Goal: Information Seeking & Learning: Learn about a topic

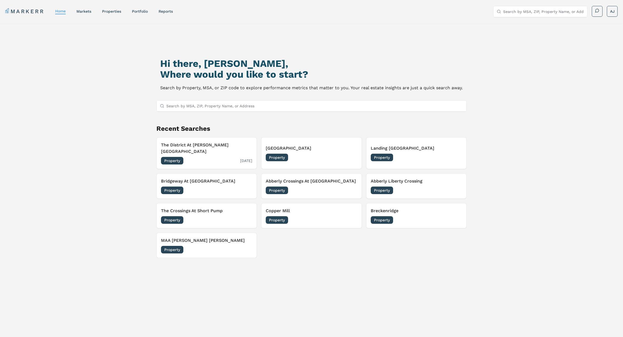
click at [203, 142] on h3 "The District At Hamilton Place" at bounding box center [206, 148] width 91 height 13
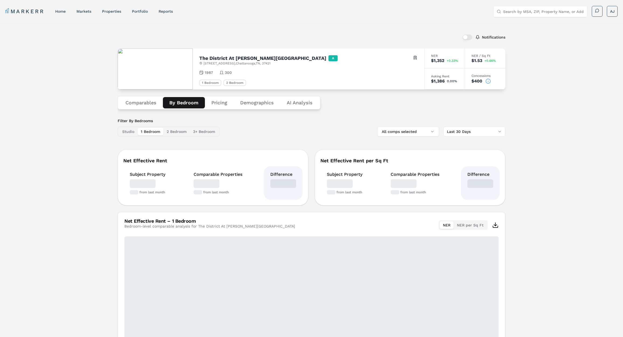
drag, startPoint x: 184, startPoint y: 103, endPoint x: 190, endPoint y: 107, distance: 7.0
click at [184, 104] on button "By Bedroom" at bounding box center [184, 102] width 42 height 11
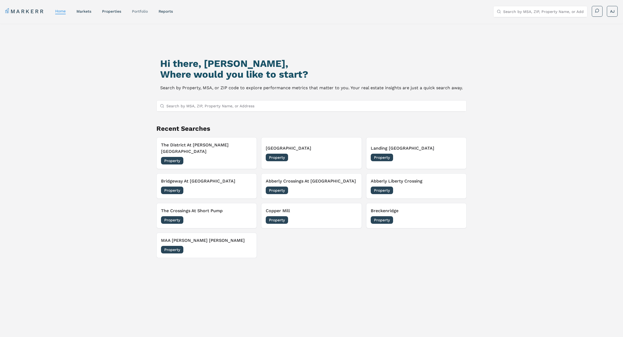
click at [143, 9] on link "Portfolio" at bounding box center [140, 11] width 16 height 4
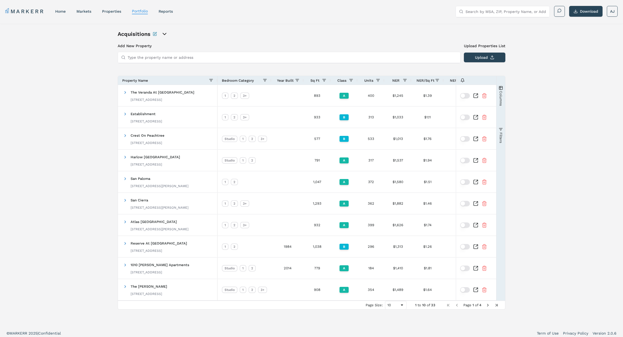
click at [165, 34] on icon "open portfolio options" at bounding box center [164, 34] width 6 height 6
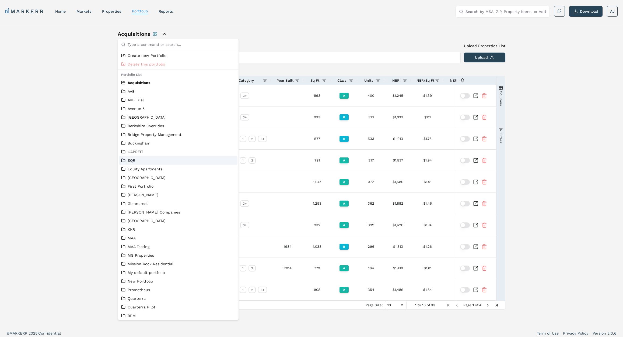
click at [131, 159] on link "EQR" at bounding box center [178, 160] width 114 height 5
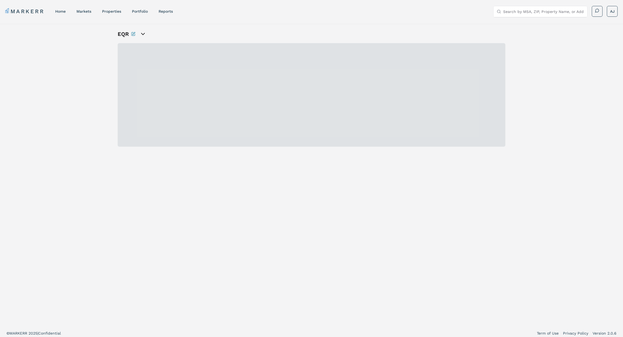
click at [62, 71] on div "EQR" at bounding box center [311, 175] width 623 height 302
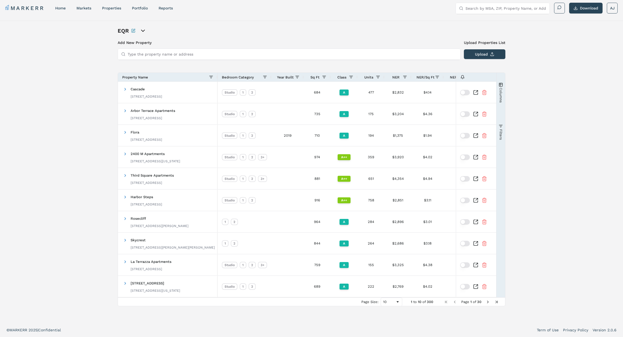
click at [289, 78] on span "Year Built" at bounding box center [285, 77] width 17 height 4
click at [298, 77] on span at bounding box center [297, 77] width 4 height 4
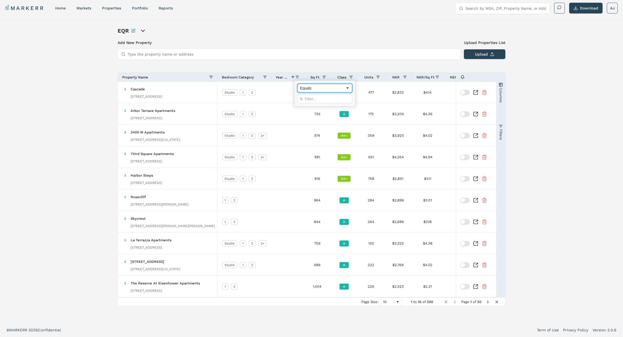
click at [312, 87] on div "Equals" at bounding box center [323, 88] width 46 height 4
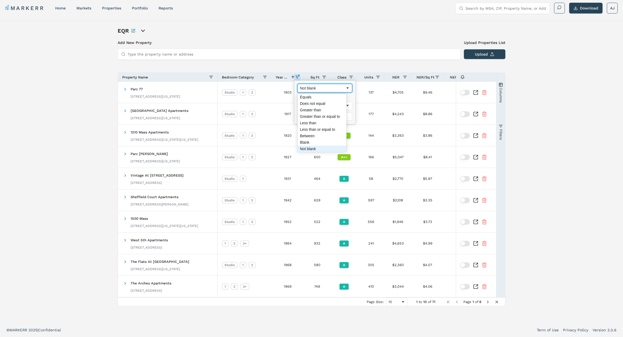
click at [329, 86] on div "Not blank" at bounding box center [323, 88] width 46 height 4
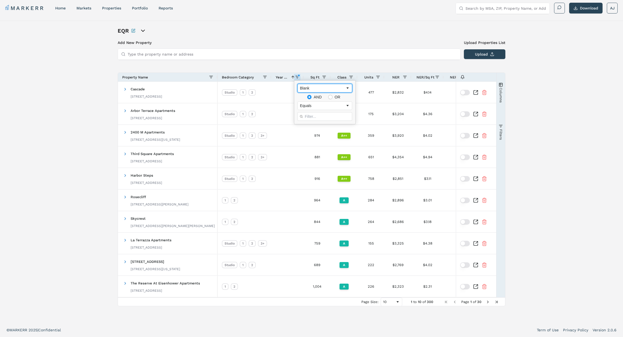
click at [322, 89] on div "Blank" at bounding box center [323, 88] width 46 height 4
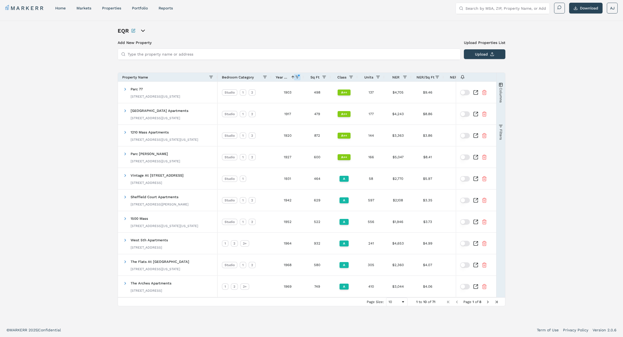
click at [284, 78] on span "Year Built" at bounding box center [282, 77] width 13 height 4
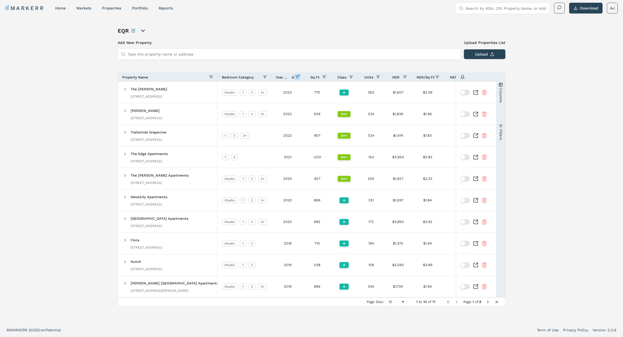
click at [284, 78] on span "Year Built" at bounding box center [282, 77] width 13 height 4
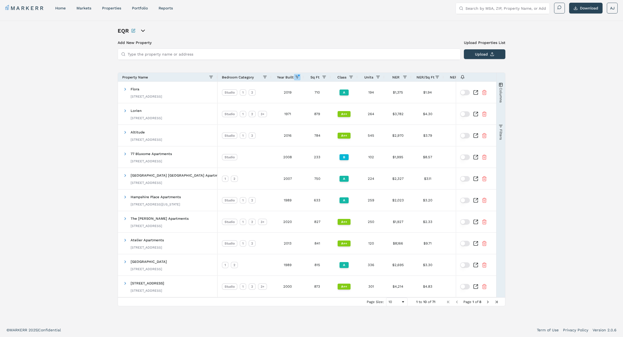
click at [297, 77] on span at bounding box center [297, 77] width 4 height 4
click at [321, 89] on div "Not blank" at bounding box center [323, 88] width 46 height 4
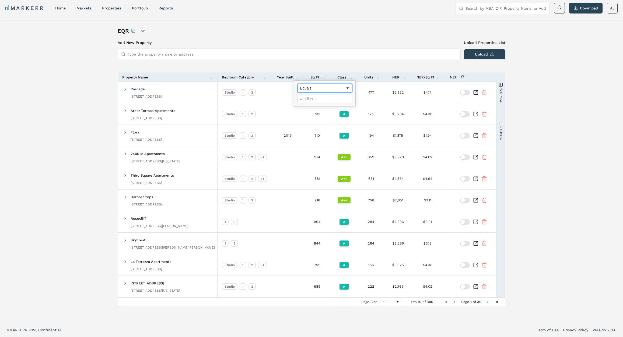
click at [312, 89] on div "Equals" at bounding box center [323, 88] width 46 height 4
click at [298, 68] on div "Add New Property Upload Properties List Type the property name or address Uploa…" at bounding box center [312, 173] width 388 height 266
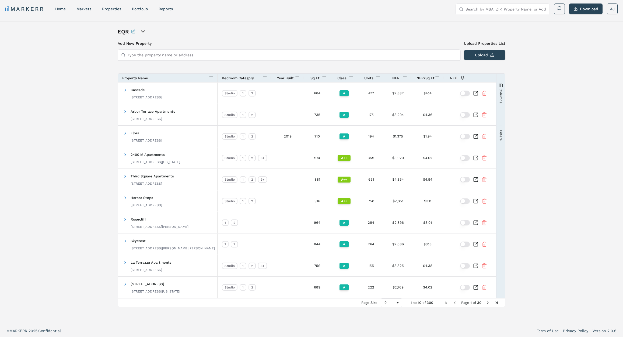
click at [289, 78] on span "Year Built" at bounding box center [285, 78] width 17 height 4
click at [284, 78] on span "Year Built" at bounding box center [282, 78] width 13 height 4
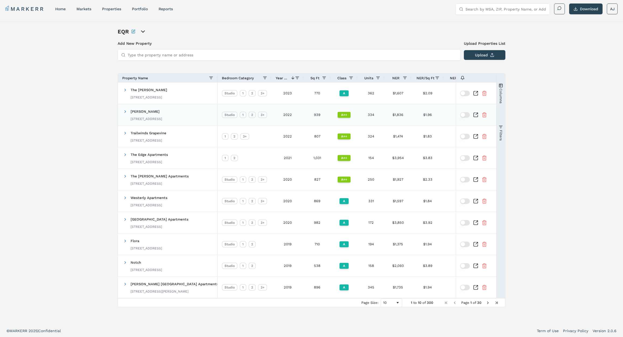
scroll to position [3, 0]
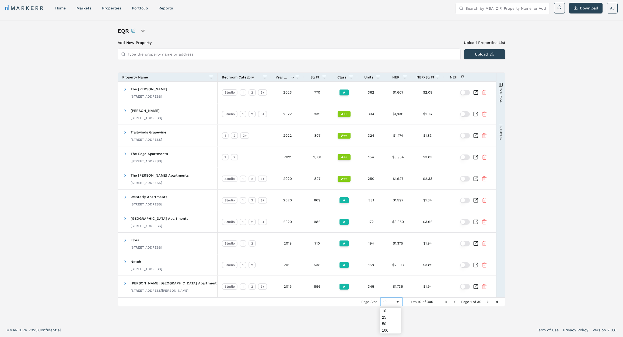
click at [390, 301] on div "10" at bounding box center [389, 301] width 12 height 4
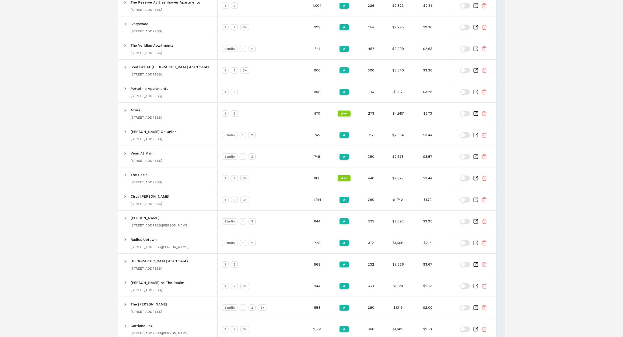
scroll to position [1932, 0]
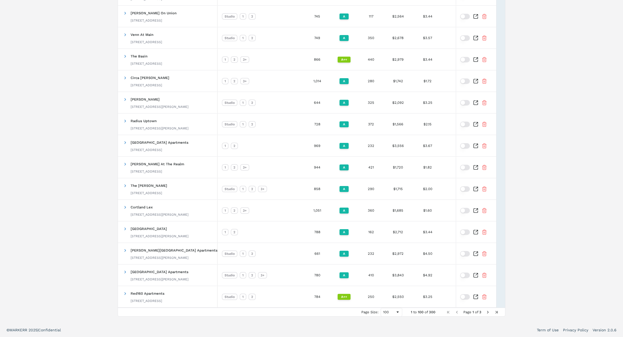
click at [489, 312] on span "Next Page" at bounding box center [488, 312] width 4 height 4
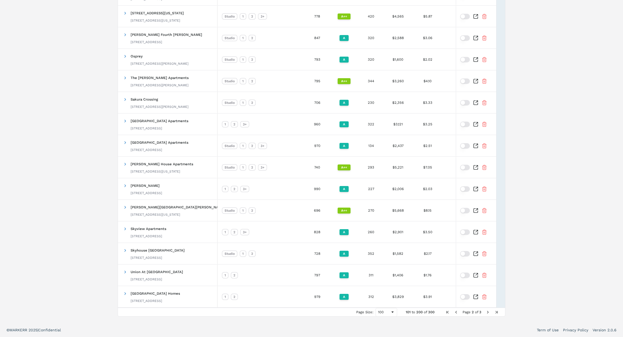
click at [489, 312] on span "Next Page" at bounding box center [488, 312] width 4 height 4
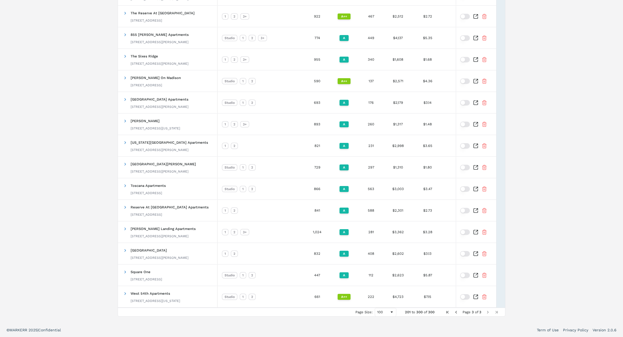
click at [489, 312] on span "Next Page" at bounding box center [488, 312] width 4 height 4
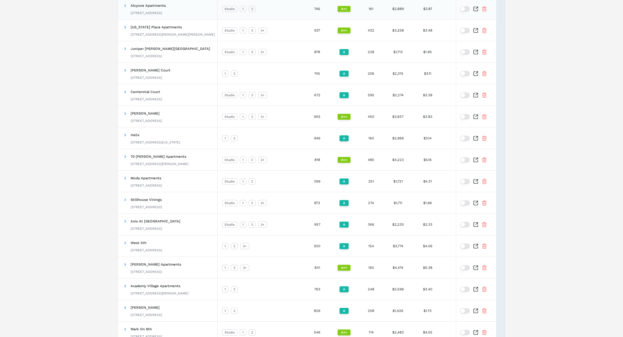
scroll to position [0, 0]
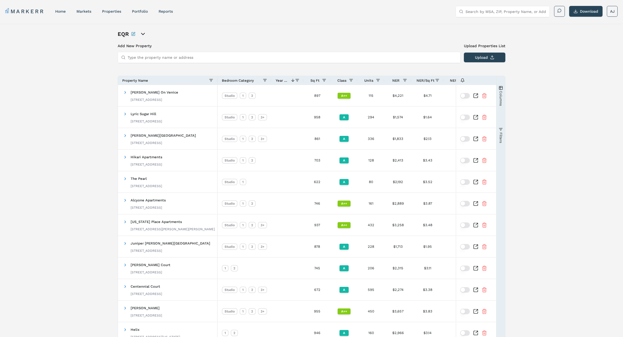
click at [142, 32] on icon "open portfolio options" at bounding box center [143, 34] width 6 height 6
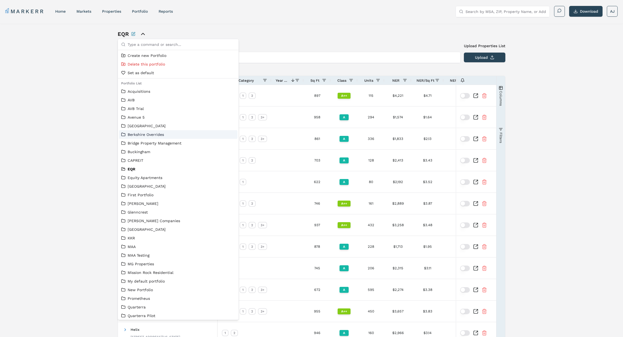
click at [155, 134] on link "Berkshire Overrides" at bounding box center [178, 134] width 114 height 5
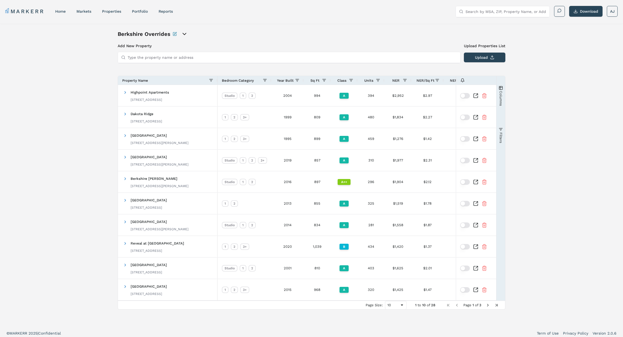
click at [288, 81] on span "Year Built" at bounding box center [285, 80] width 17 height 4
click at [288, 81] on span "Year Built" at bounding box center [282, 80] width 13 height 4
click at [183, 34] on icon "open portfolio options" at bounding box center [184, 34] width 3 height 2
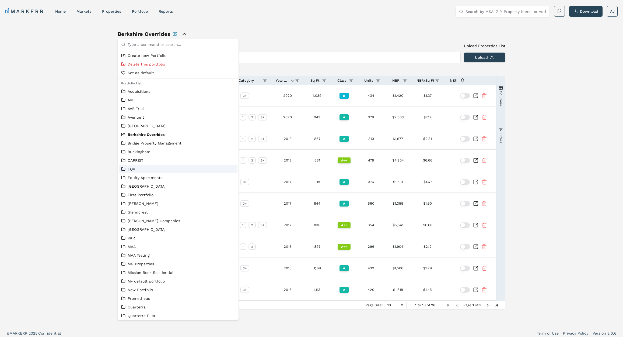
click at [142, 170] on link "EQR" at bounding box center [178, 168] width 114 height 5
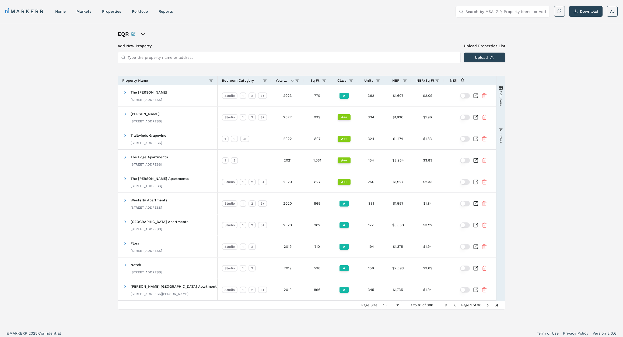
click at [284, 79] on span "Year Built" at bounding box center [282, 80] width 13 height 4
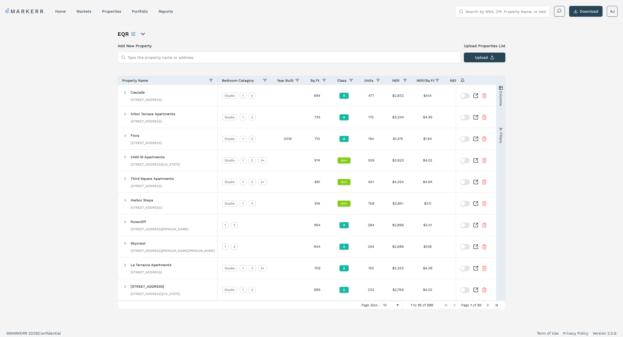
click at [285, 79] on span "Year Built" at bounding box center [285, 80] width 17 height 4
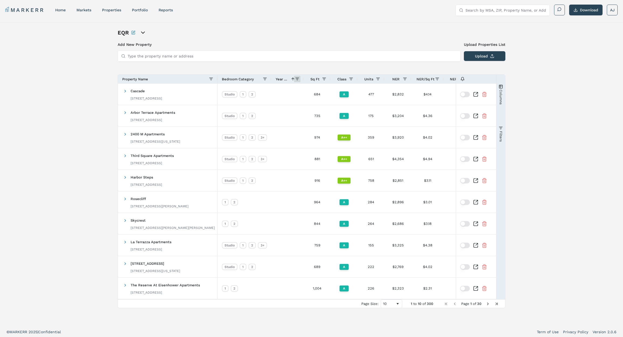
click at [298, 78] on span at bounding box center [297, 79] width 4 height 4
click at [312, 89] on div "Equals" at bounding box center [323, 90] width 46 height 4
drag, startPoint x: 308, startPoint y: 149, endPoint x: 308, endPoint y: 132, distance: 17.8
click at [144, 33] on icon "open portfolio options" at bounding box center [143, 32] width 6 height 6
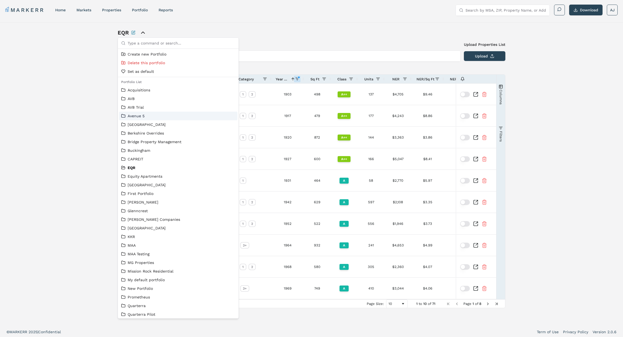
click at [141, 115] on link "Avenue 5" at bounding box center [178, 115] width 114 height 5
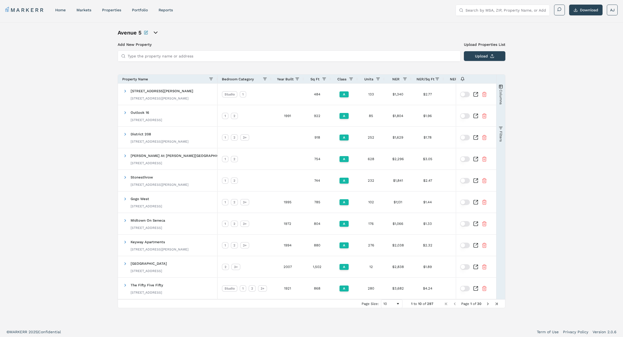
click at [288, 81] on span "Year Built" at bounding box center [285, 79] width 17 height 4
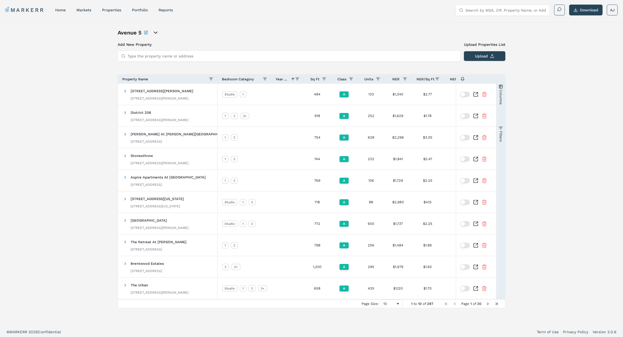
click at [285, 77] on span "Year Built" at bounding box center [282, 79] width 13 height 4
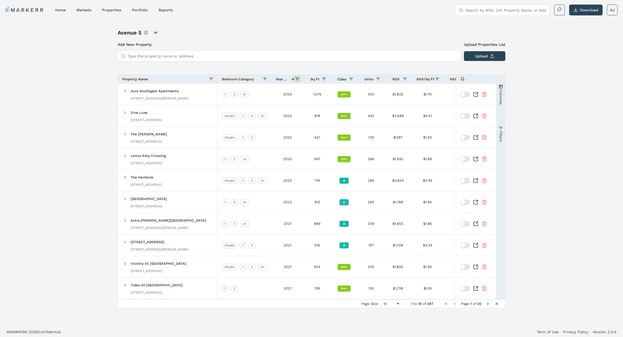
click at [298, 79] on span at bounding box center [297, 79] width 4 height 4
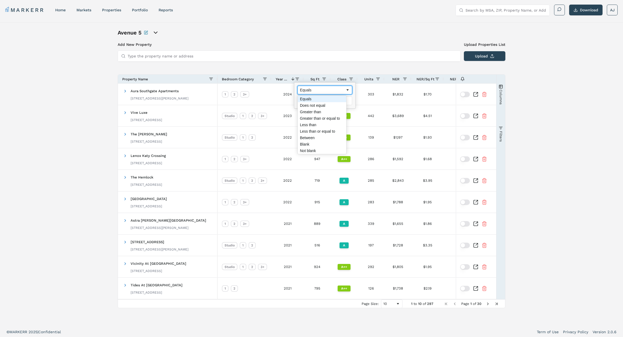
click at [313, 91] on div "Equals" at bounding box center [323, 90] width 46 height 4
click at [316, 90] on div "Not blank" at bounding box center [323, 90] width 46 height 4
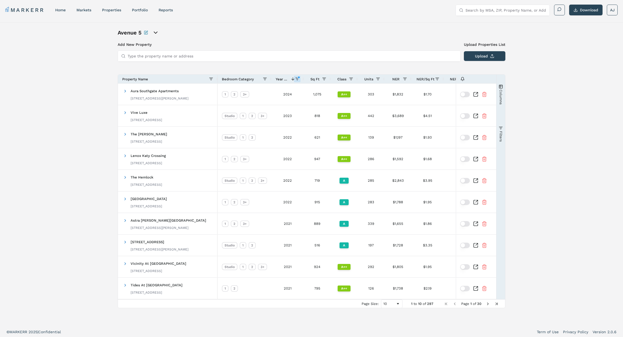
click at [307, 67] on div "Add New Property Upload Properties List Type the property name or address Uploa…" at bounding box center [312, 175] width 388 height 266
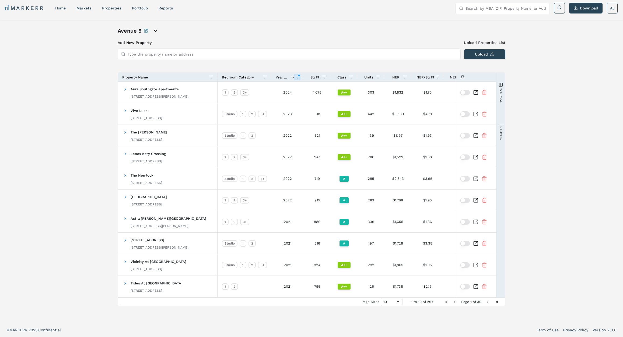
click at [284, 76] on span "Year Built" at bounding box center [282, 77] width 13 height 4
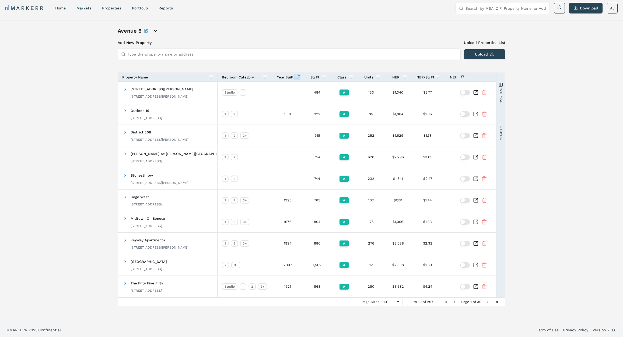
click at [285, 78] on span "Year Built" at bounding box center [285, 77] width 17 height 4
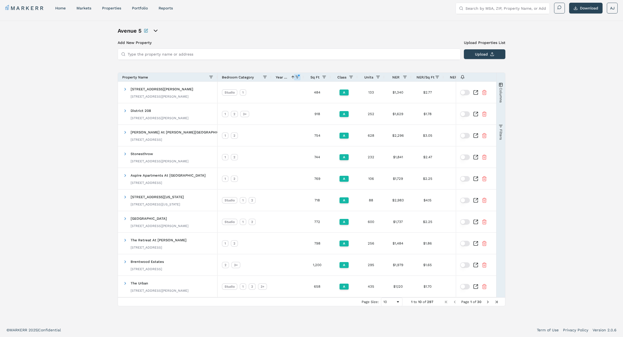
click at [279, 78] on span "Year Built" at bounding box center [282, 77] width 13 height 4
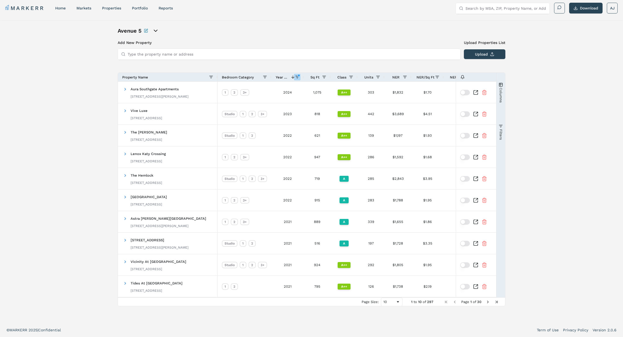
click at [297, 77] on span at bounding box center [297, 77] width 4 height 4
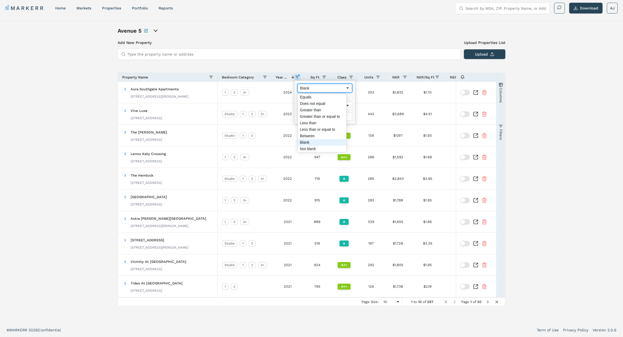
click at [313, 86] on div "Blank" at bounding box center [323, 88] width 46 height 4
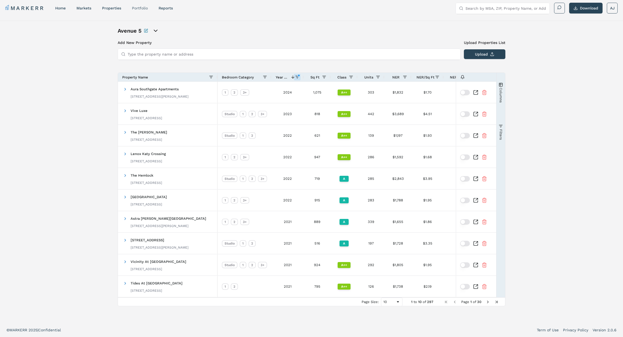
click at [137, 6] on link "Portfolio" at bounding box center [140, 8] width 16 height 4
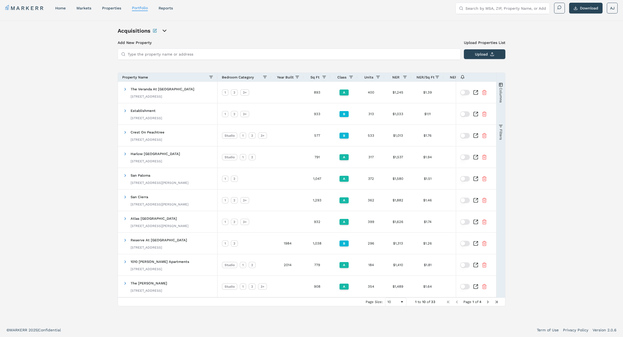
click at [294, 77] on div "Year Built" at bounding box center [285, 77] width 19 height 6
click at [289, 76] on span at bounding box center [292, 77] width 6 height 4
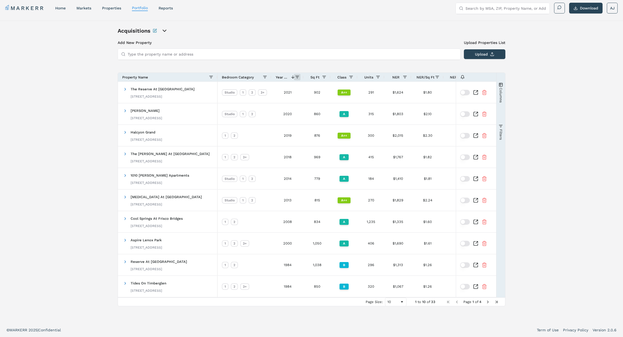
click at [296, 76] on span at bounding box center [297, 77] width 4 height 4
click at [309, 89] on div "Equals" at bounding box center [323, 88] width 46 height 4
click at [312, 88] on div "Blank" at bounding box center [323, 88] width 46 height 4
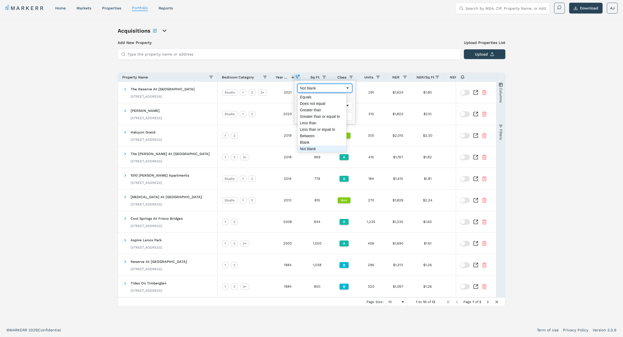
click at [306, 86] on div "Not blank" at bounding box center [323, 88] width 46 height 4
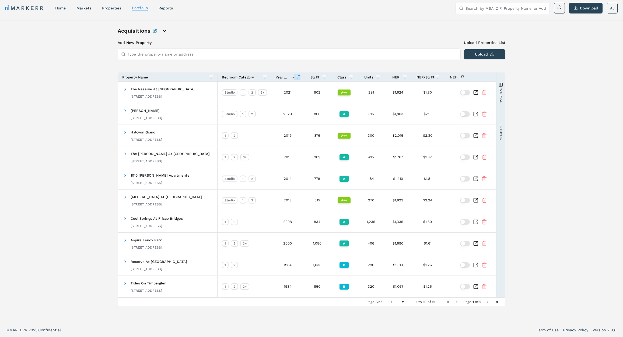
drag, startPoint x: 106, startPoint y: 35, endPoint x: 109, endPoint y: 28, distance: 7.7
click at [106, 35] on div "Acquisitions Add New Property Upload Properties List Type the property name or …" at bounding box center [311, 171] width 623 height 302
click at [60, 8] on link "home" at bounding box center [60, 8] width 11 height 4
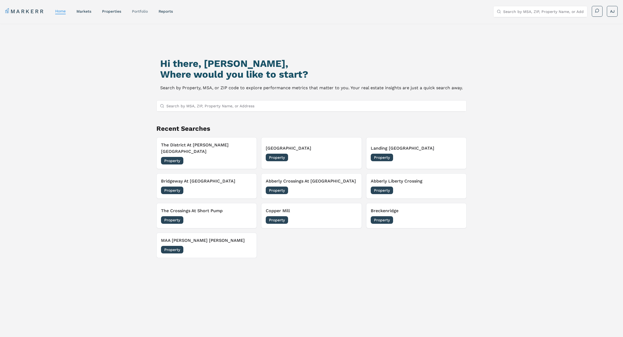
click at [143, 12] on link "Portfolio" at bounding box center [140, 11] width 16 height 4
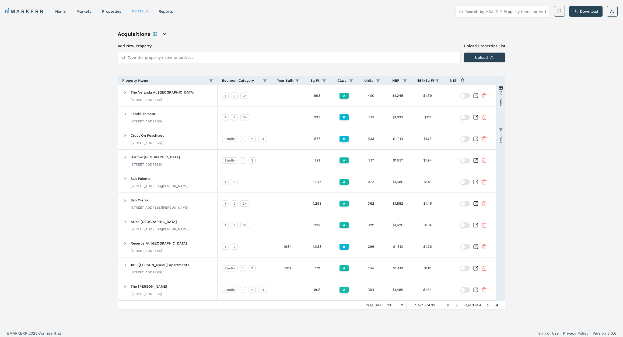
click at [169, 31] on div "Acquisitions" at bounding box center [178, 34] width 121 height 8
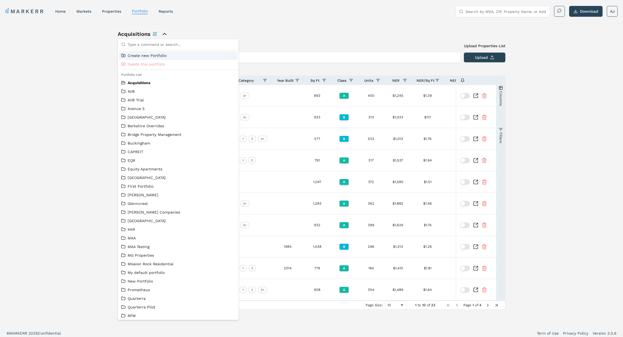
click at [165, 33] on icon "close portfolio options" at bounding box center [164, 34] width 6 height 6
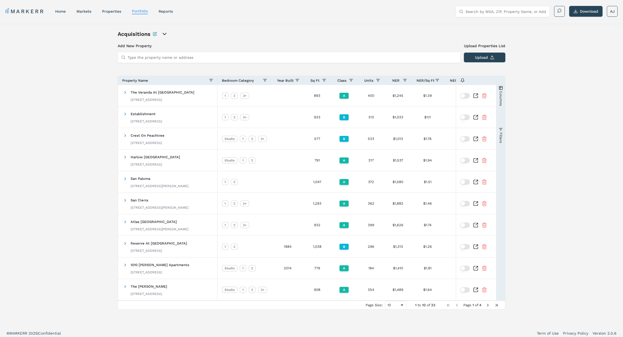
click at [166, 33] on icon "open portfolio options" at bounding box center [164, 34] width 6 height 6
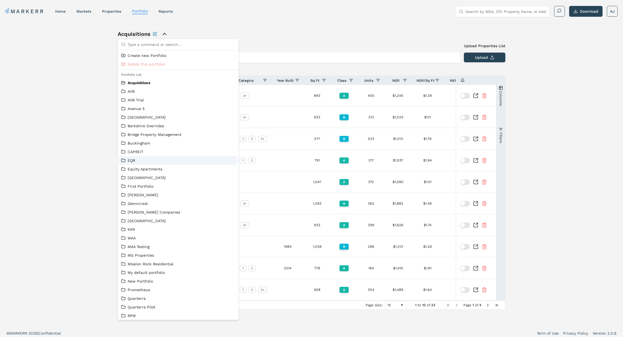
click at [144, 159] on link "EQR" at bounding box center [178, 160] width 114 height 5
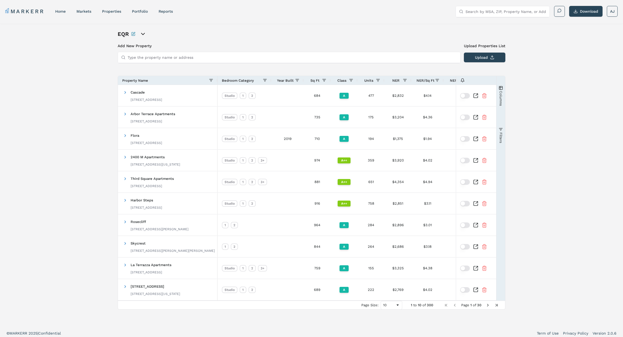
click at [285, 80] on span "Year Built" at bounding box center [285, 80] width 17 height 4
click at [297, 78] on span at bounding box center [297, 80] width 4 height 4
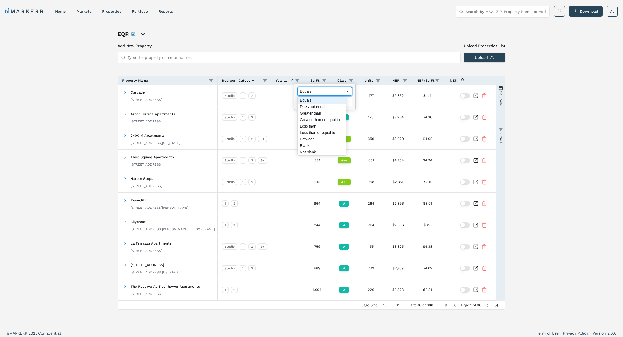
click at [310, 87] on div "Equals" at bounding box center [325, 91] width 55 height 9
click at [311, 93] on div "Blank" at bounding box center [323, 91] width 46 height 4
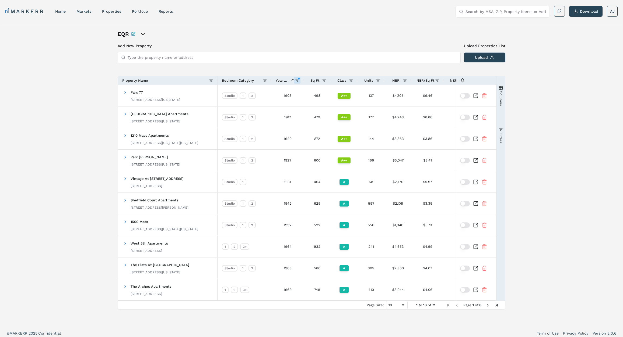
drag, startPoint x: 284, startPoint y: 79, endPoint x: 287, endPoint y: 80, distance: 2.8
click at [284, 79] on span "Year Built" at bounding box center [282, 80] width 13 height 4
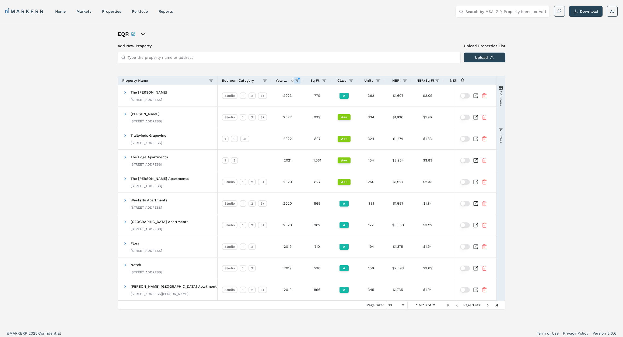
click at [288, 80] on span "Year Built" at bounding box center [282, 80] width 13 height 4
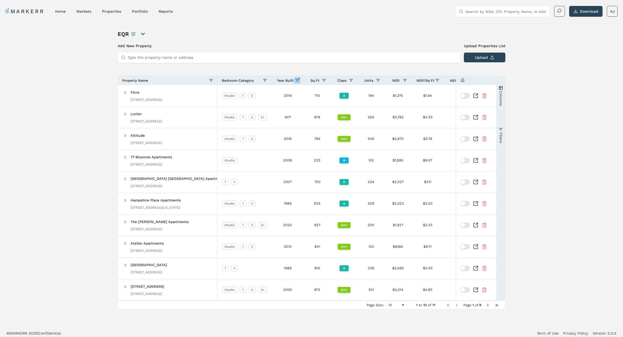
click at [296, 81] on span at bounding box center [297, 80] width 4 height 4
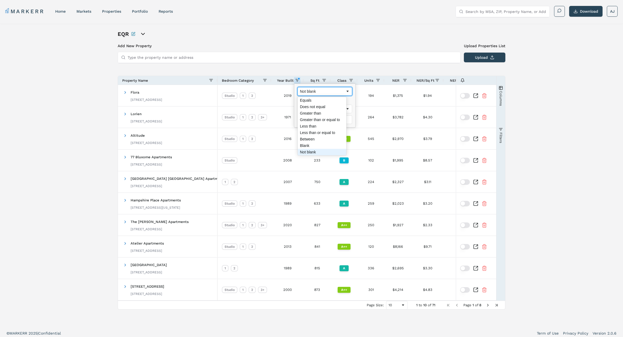
click at [311, 93] on div "Not blank" at bounding box center [323, 91] width 46 height 4
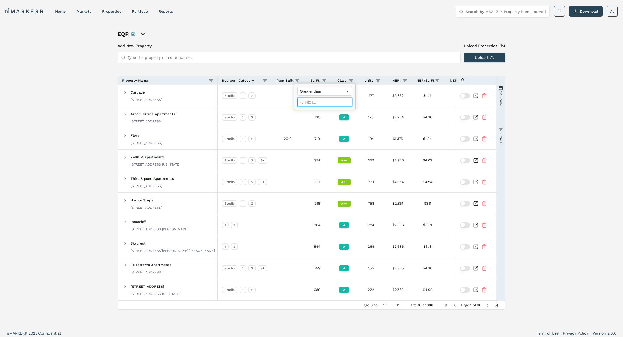
click at [309, 105] on input "Filter Value" at bounding box center [325, 102] width 55 height 9
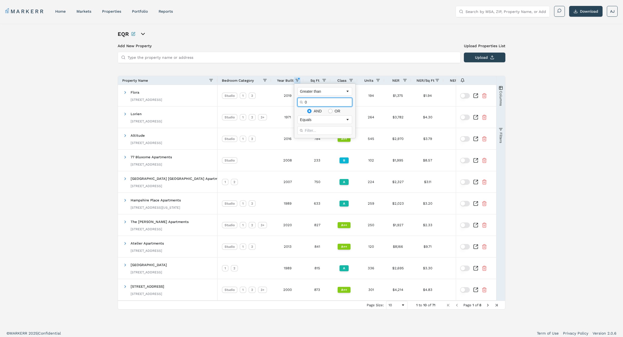
type input "0"
drag, startPoint x: 310, startPoint y: 100, endPoint x: 300, endPoint y: 99, distance: 9.6
click at [300, 99] on input "0" at bounding box center [325, 102] width 55 height 9
click at [321, 93] on div "Greater than" at bounding box center [323, 91] width 46 height 4
drag, startPoint x: 315, startPoint y: 124, endPoint x: 316, endPoint y: 121, distance: 3.2
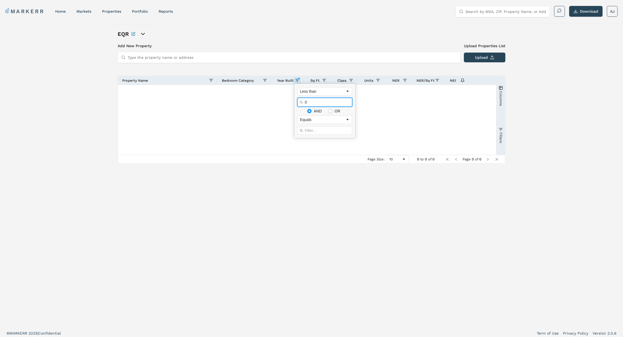
click at [313, 103] on input "0" at bounding box center [325, 102] width 55 height 9
type input "1"
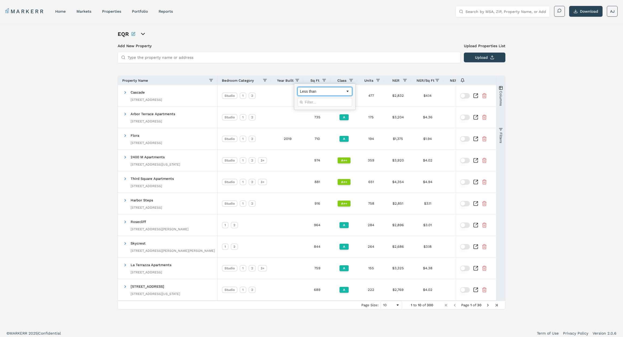
click at [325, 92] on div "Less than" at bounding box center [323, 91] width 46 height 4
click at [310, 118] on input "Filter Value" at bounding box center [325, 119] width 55 height 9
drag, startPoint x: 330, startPoint y: 99, endPoint x: 317, endPoint y: 100, distance: 13.3
click at [330, 99] on div "OR" at bounding box center [335, 100] width 14 height 5
click at [335, 101] on div "OR" at bounding box center [338, 100] width 6 height 4
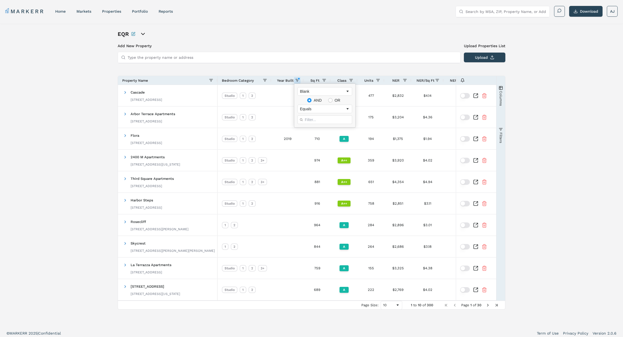
radio input "true"
click at [329, 101] on input "Column Filter" at bounding box center [330, 100] width 4 height 4
click at [314, 100] on div "AND" at bounding box center [318, 100] width 8 height 4
radio input "true"
click at [315, 92] on div "Blank" at bounding box center [323, 91] width 46 height 4
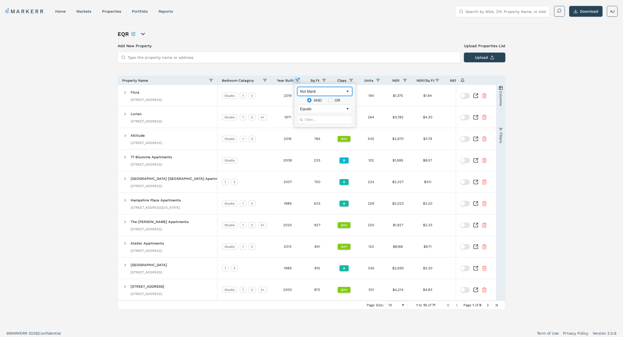
click at [321, 94] on div "Not blank" at bounding box center [325, 91] width 55 height 9
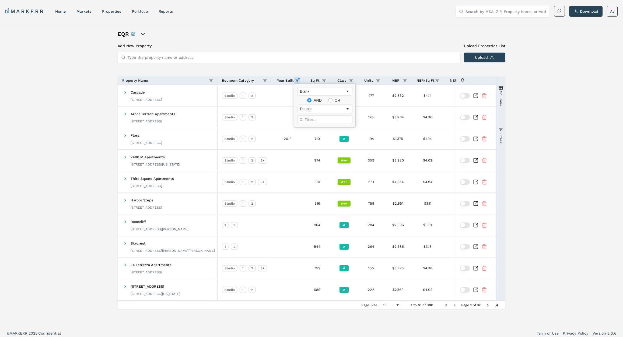
click at [323, 96] on div "Blank AND OR Equals" at bounding box center [324, 105] width 61 height 43
click at [298, 81] on span at bounding box center [297, 80] width 4 height 4
click at [325, 110] on div "Equals" at bounding box center [323, 109] width 46 height 4
click at [325, 99] on input "Column Filter" at bounding box center [324, 100] width 4 height 4
radio input "true"
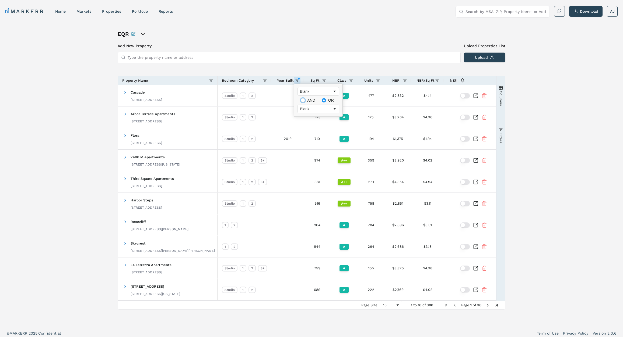
click at [303, 101] on input "Column Filter" at bounding box center [303, 100] width 4 height 4
radio input "true"
click at [568, 109] on div "EQR Add New Property Upload Properties List Type the property name or address U…" at bounding box center [311, 175] width 623 height 302
click at [143, 11] on link "Portfolio" at bounding box center [140, 11] width 16 height 4
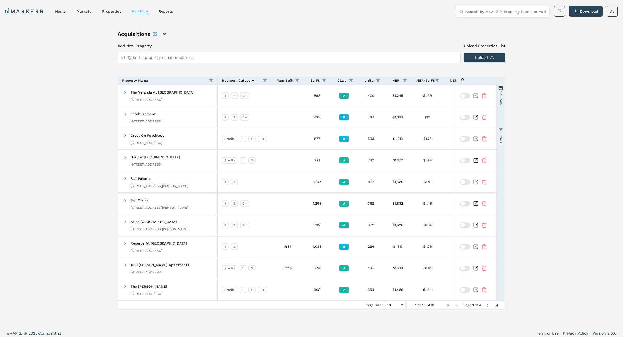
scroll to position [3, 0]
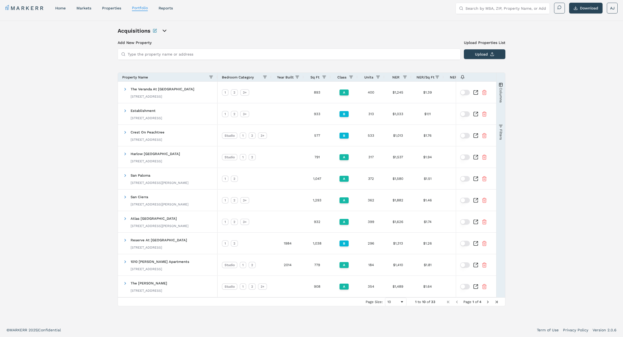
click at [165, 32] on icon "open portfolio options" at bounding box center [164, 30] width 6 height 6
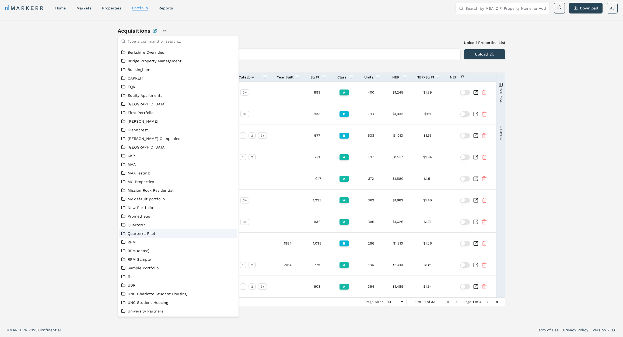
scroll to position [105, 0]
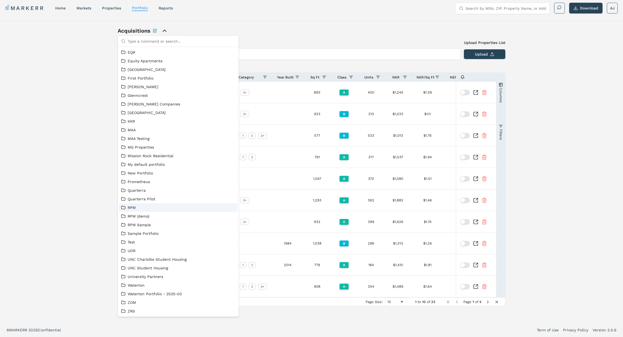
click at [133, 205] on link "RPM" at bounding box center [178, 207] width 114 height 5
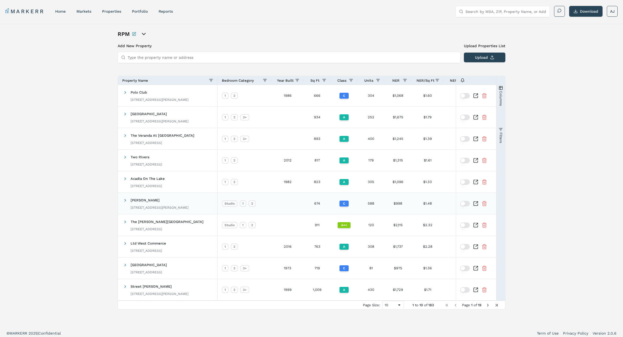
scroll to position [3, 0]
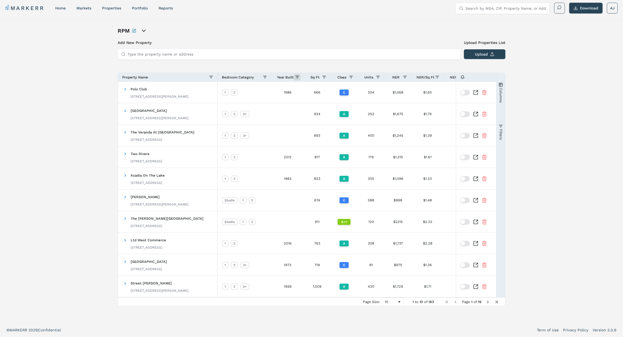
click at [298, 76] on span at bounding box center [297, 77] width 4 height 4
click at [308, 88] on div "Equals" at bounding box center [323, 88] width 46 height 4
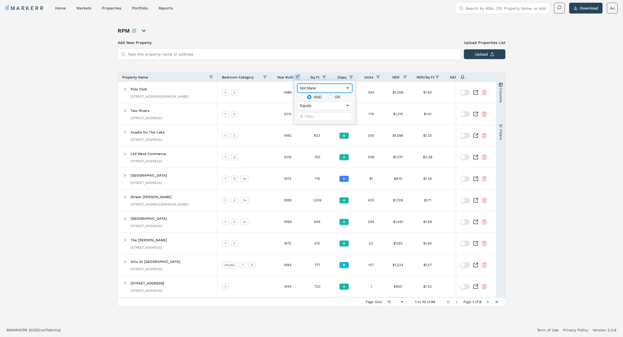
click at [314, 88] on div "Not blank" at bounding box center [323, 88] width 46 height 4
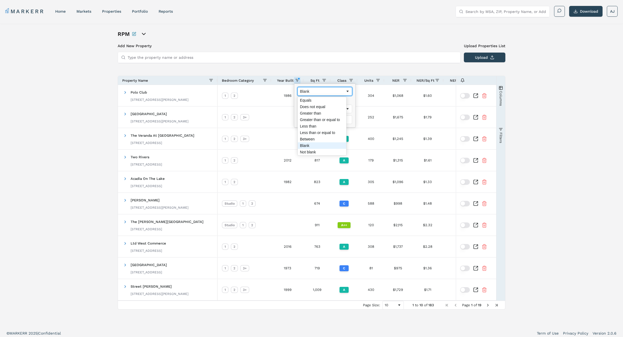
click at [312, 92] on div "Blank" at bounding box center [323, 91] width 46 height 4
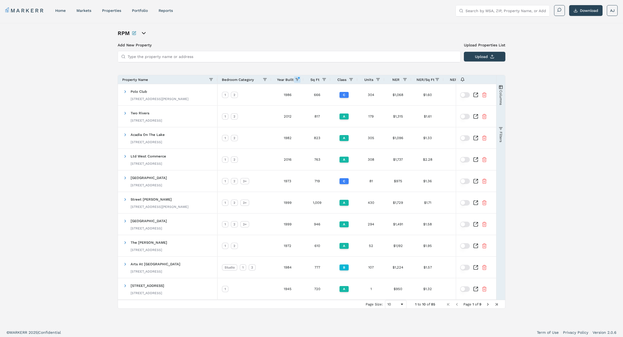
click at [284, 80] on span "Year Built" at bounding box center [285, 80] width 17 height 4
click at [284, 80] on span "Year Built" at bounding box center [282, 80] width 13 height 4
click at [284, 81] on span "Year Built" at bounding box center [282, 80] width 13 height 4
click at [296, 79] on span at bounding box center [297, 79] width 4 height 4
click at [333, 91] on div "Not blank" at bounding box center [323, 90] width 46 height 4
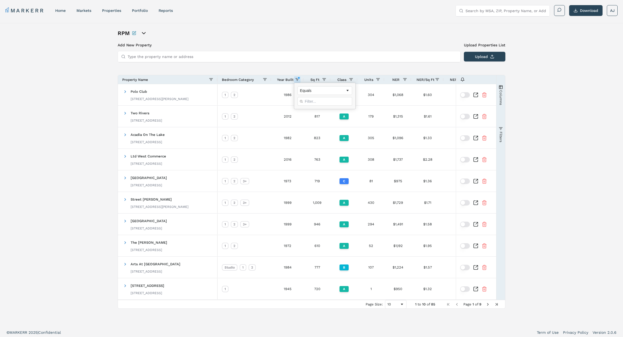
click at [295, 67] on div "Add New Property Upload Properties List Type the property name or address Uploa…" at bounding box center [312, 175] width 388 height 266
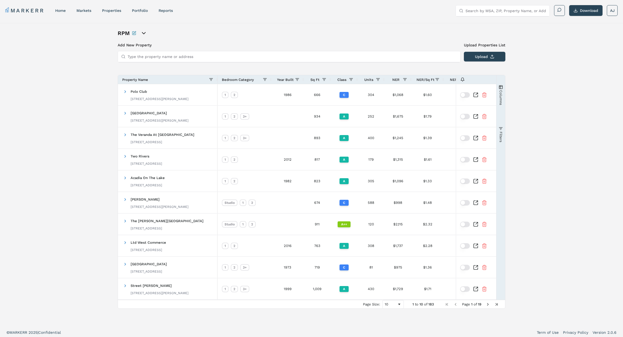
click at [286, 83] on div "Year Built" at bounding box center [288, 79] width 24 height 9
click at [287, 78] on span "Year Built" at bounding box center [285, 80] width 17 height 4
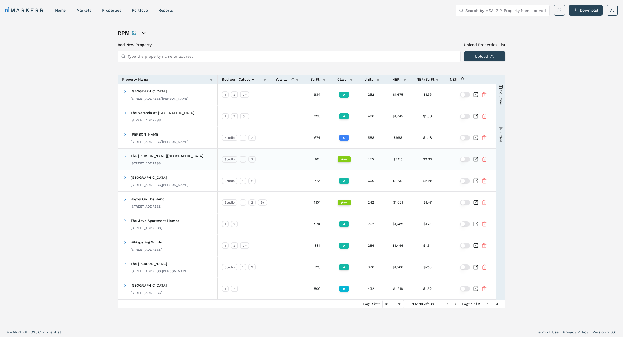
scroll to position [0, 0]
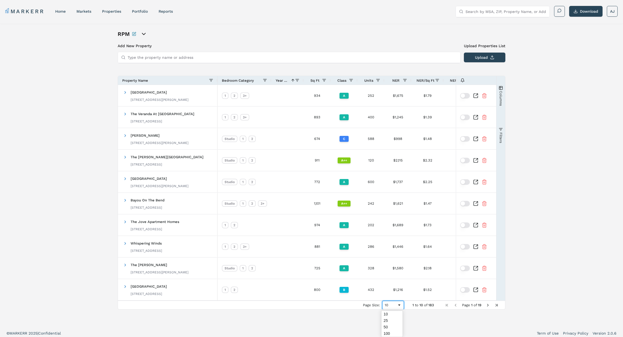
drag, startPoint x: 397, startPoint y: 304, endPoint x: 400, endPoint y: 311, distance: 7.7
click at [397, 304] on span "Page Size" at bounding box center [399, 305] width 4 height 4
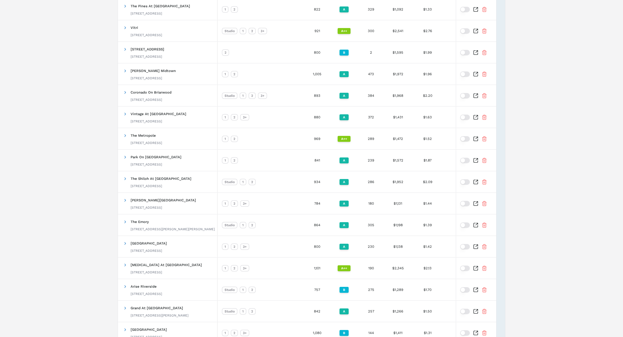
scroll to position [855, 0]
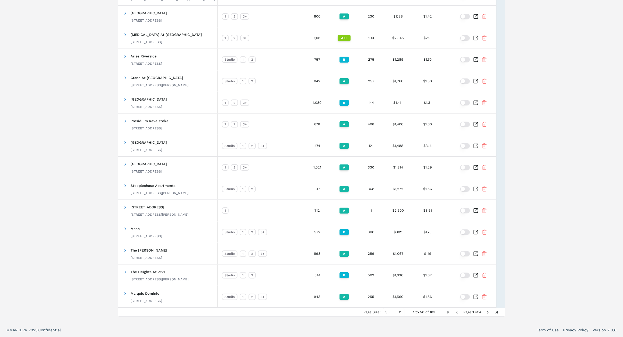
click at [488, 312] on span "Next Page" at bounding box center [488, 312] width 4 height 4
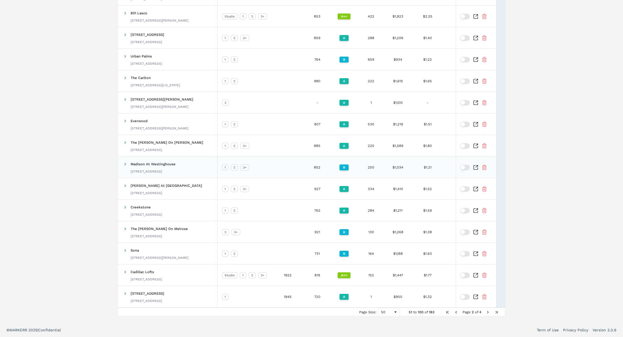
click at [152, 163] on span "Madison At Westinghouse" at bounding box center [153, 164] width 45 height 4
click at [161, 166] on span "Madison At Westinghouse" at bounding box center [153, 164] width 45 height 4
click at [161, 165] on span "Madison At Westinghouse" at bounding box center [153, 164] width 45 height 4
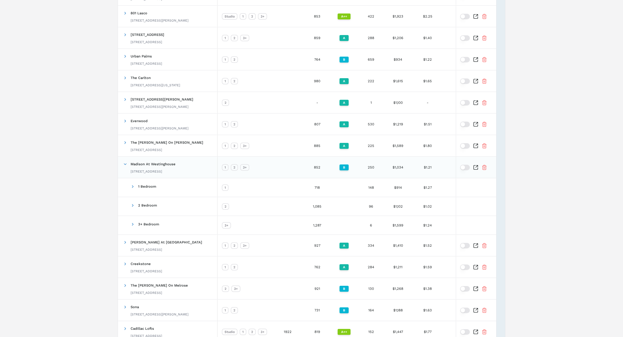
click at [477, 168] on icon "Inspect Comparable" at bounding box center [475, 167] width 5 height 5
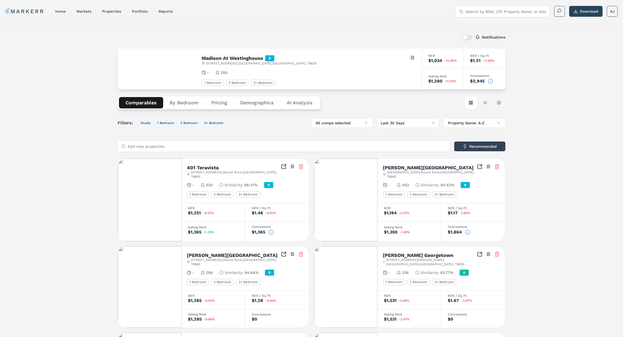
click at [220, 63] on span "600 Westinghouse Rd , Georgetown , TX , 78626" at bounding box center [261, 63] width 111 height 4
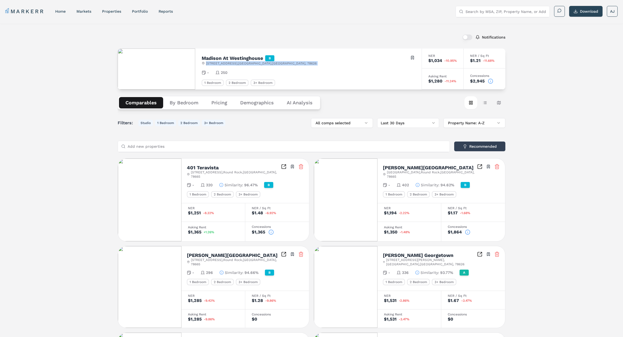
click at [220, 63] on span "600 Westinghouse Rd , Georgetown , TX , 78626" at bounding box center [261, 63] width 111 height 4
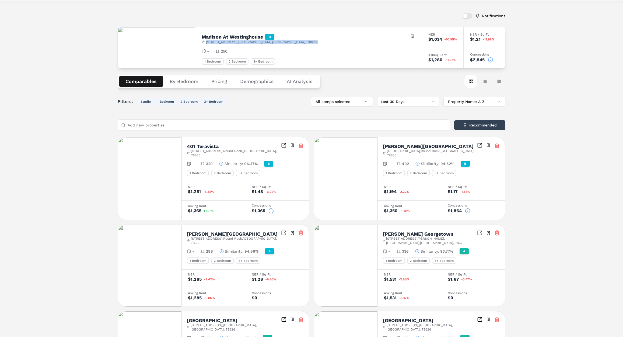
scroll to position [27, 0]
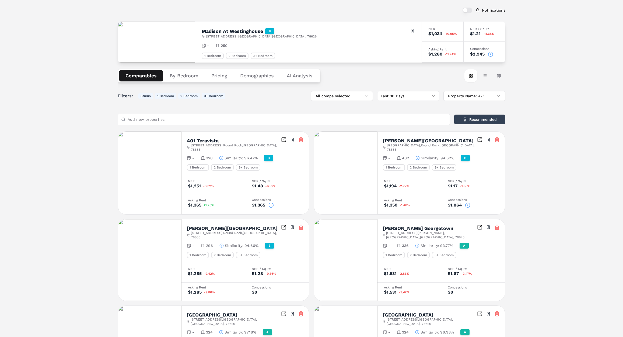
click at [199, 145] on span "401 Teravista Pkwy , Round Rock , TX , 78665" at bounding box center [236, 147] width 90 height 9
click at [214, 145] on span "401 Teravista Pkwy , Round Rock , TX , 78665" at bounding box center [236, 147] width 90 height 9
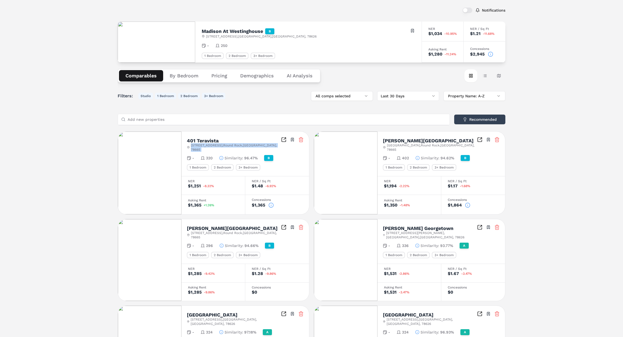
click at [284, 140] on icon "Inspect Comparables" at bounding box center [283, 139] width 5 height 5
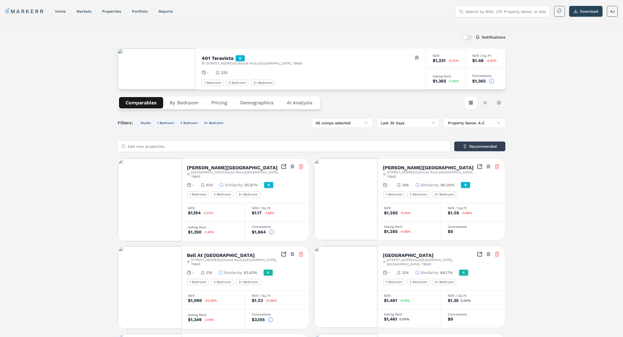
click at [480, 165] on icon "Inspect Comparables" at bounding box center [479, 166] width 5 height 5
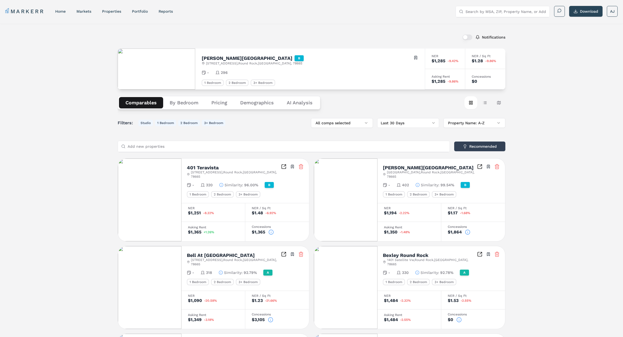
click at [479, 12] on input "Search by MSA, ZIP, Property Name, or Address" at bounding box center [506, 11] width 81 height 11
type input "MAA Chancel"
click at [494, 34] on div "[STREET_ADDRESS][PERSON_NAME]" at bounding box center [492, 39] width 65 height 11
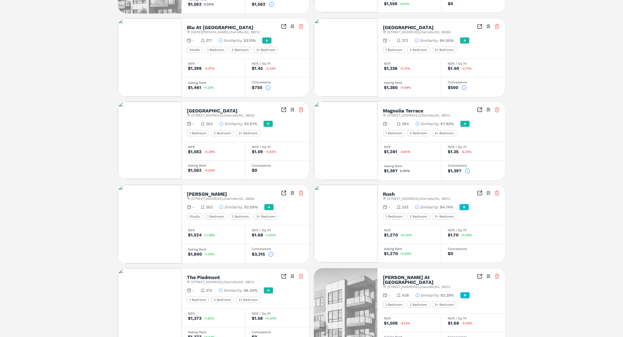
scroll to position [257, 0]
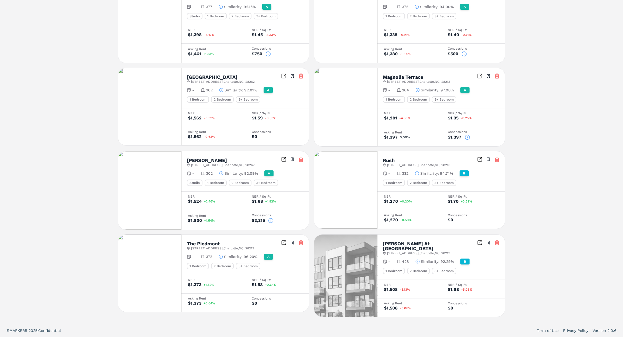
click at [480, 159] on icon "Inspect Comparables" at bounding box center [479, 158] width 5 height 5
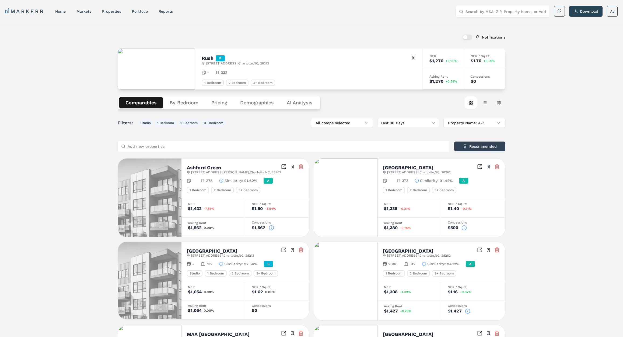
click at [481, 167] on icon "Inspect Comparables" at bounding box center [479, 166] width 5 height 5
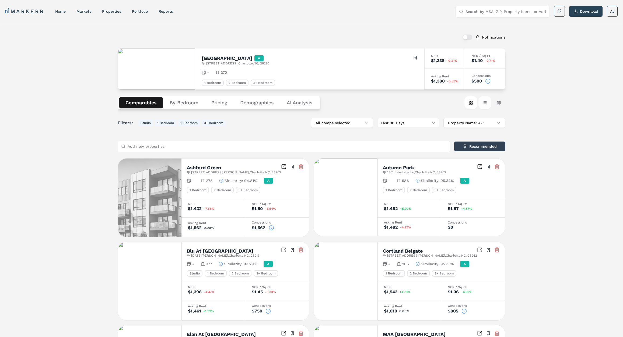
click at [485, 104] on button "Table view" at bounding box center [484, 102] width 13 height 13
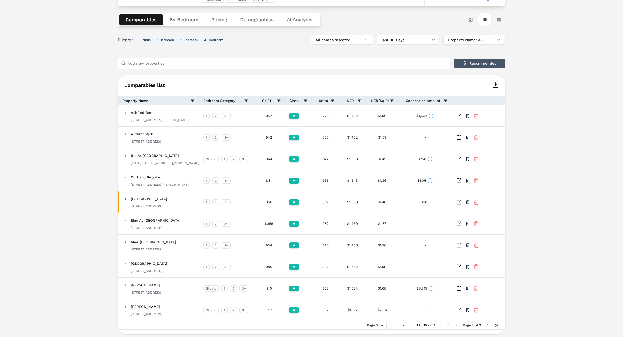
scroll to position [85, 0]
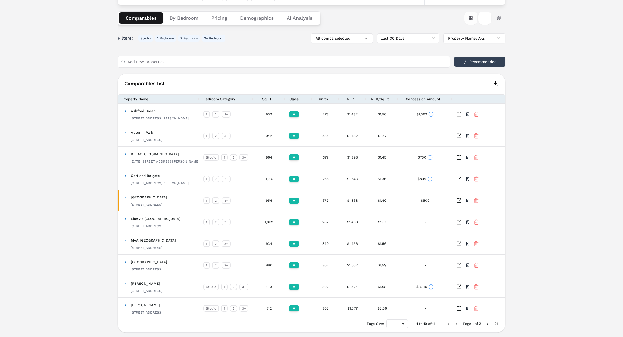
click at [467, 19] on button "Card view" at bounding box center [470, 18] width 13 height 13
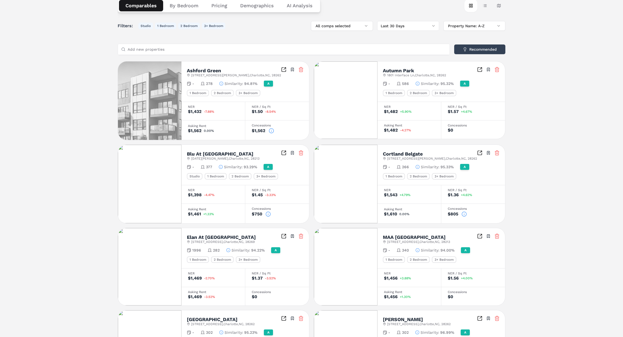
scroll to position [0, 0]
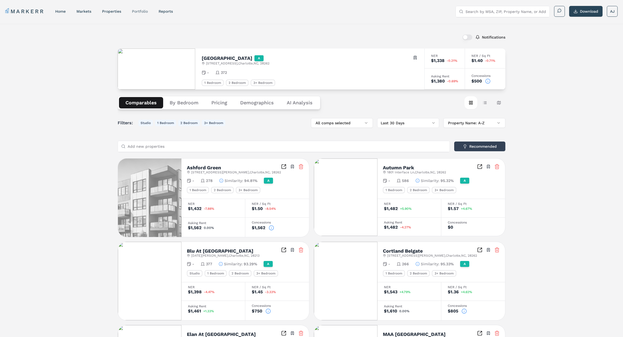
click at [142, 10] on link "Portfolio" at bounding box center [140, 11] width 16 height 4
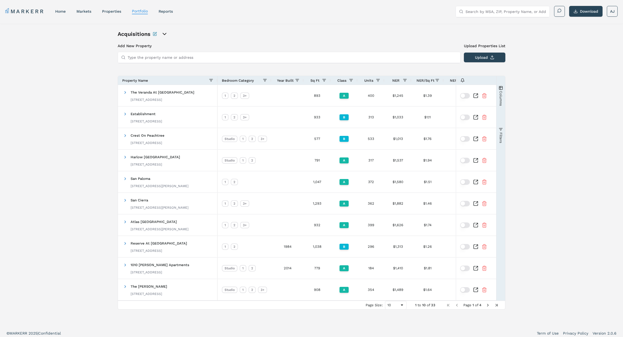
click at [163, 33] on icon "open portfolio options" at bounding box center [164, 34] width 6 height 6
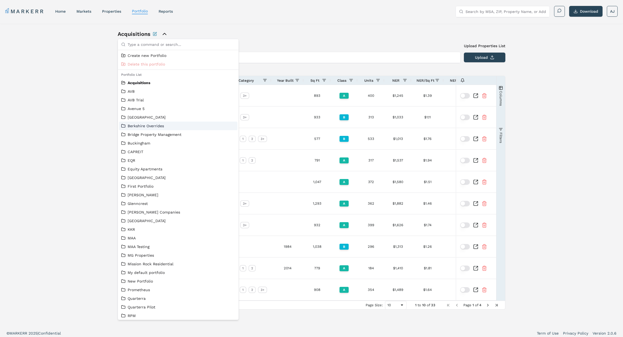
click at [141, 127] on link "Berkshire Overrides" at bounding box center [178, 125] width 114 height 5
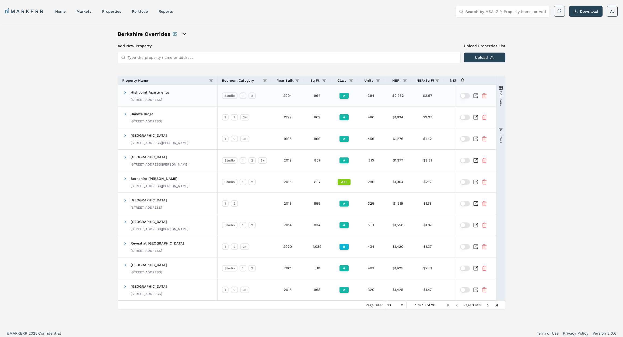
scroll to position [0, 0]
click at [288, 78] on span "Year Built" at bounding box center [285, 80] width 17 height 4
click at [284, 79] on span "Year Built" at bounding box center [282, 80] width 13 height 4
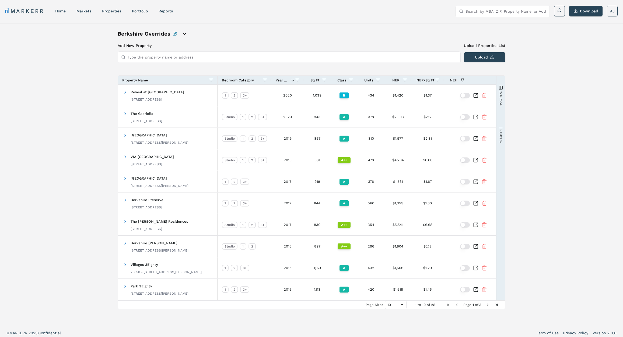
click at [184, 35] on icon "open portfolio options" at bounding box center [184, 33] width 6 height 6
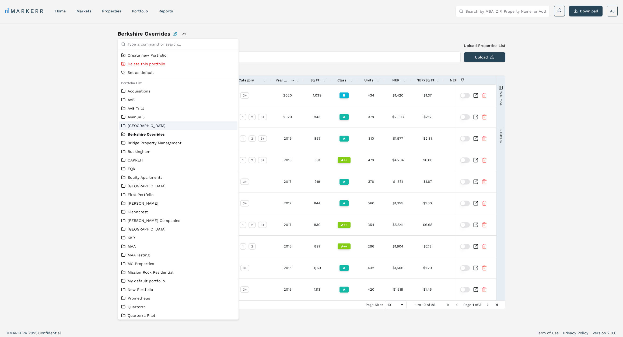
click at [150, 127] on link "Berkshire" at bounding box center [178, 125] width 114 height 5
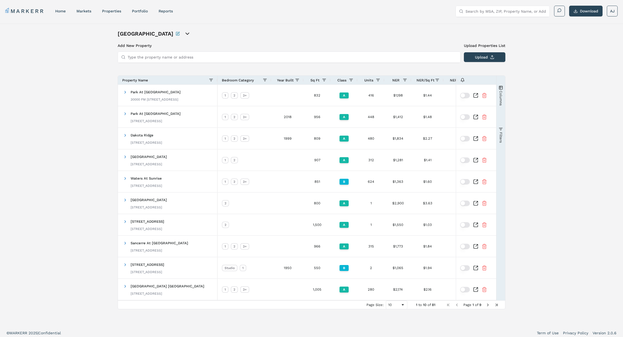
click at [279, 80] on span "Year Built" at bounding box center [285, 80] width 17 height 4
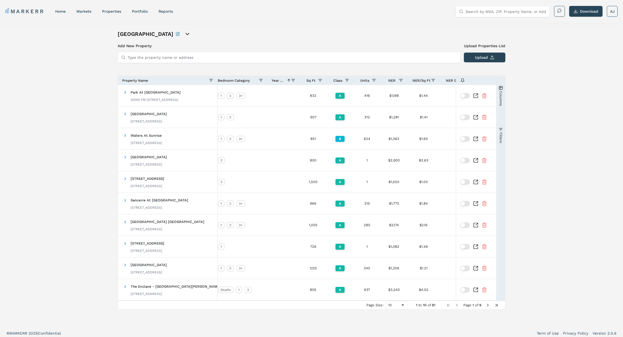
click at [280, 80] on span "Year Built" at bounding box center [278, 80] width 13 height 4
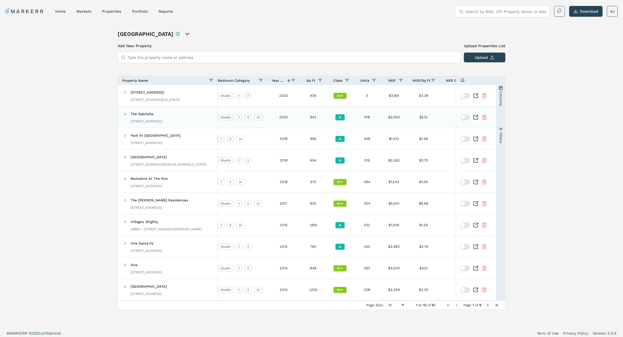
scroll to position [3, 0]
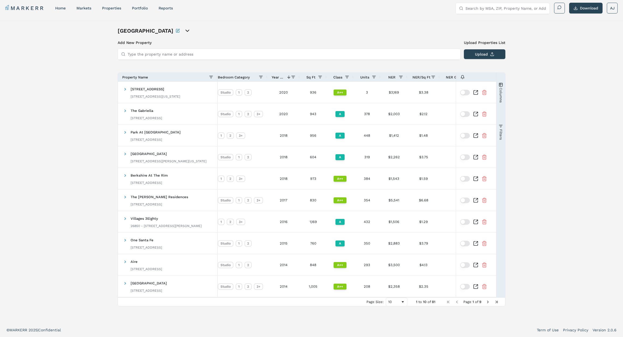
click at [489, 301] on span "Next Page" at bounding box center [488, 301] width 4 height 4
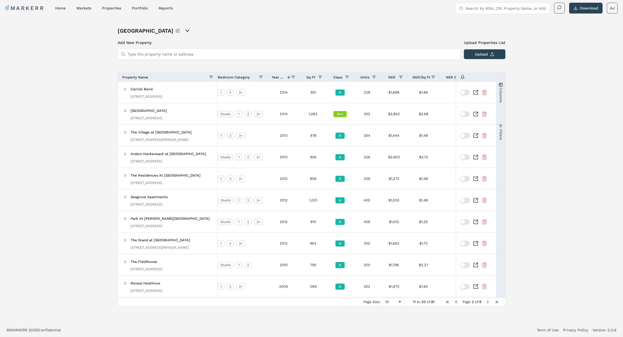
click at [489, 301] on span "Next Page" at bounding box center [488, 301] width 4 height 4
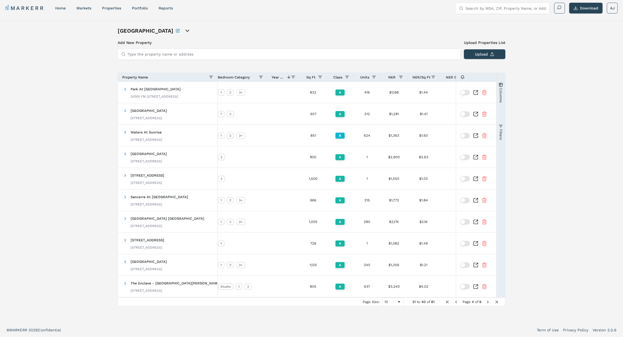
click at [489, 301] on span "Next Page" at bounding box center [488, 301] width 4 height 4
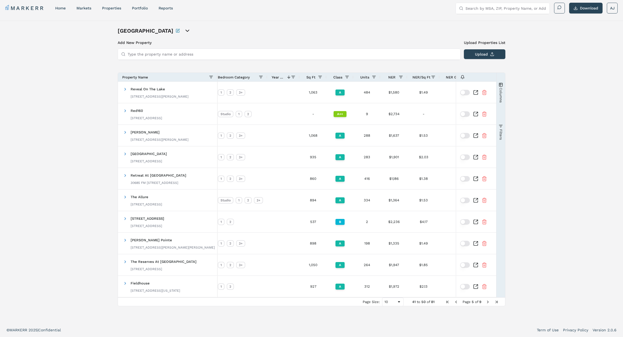
click at [489, 301] on span "Next Page" at bounding box center [488, 301] width 4 height 4
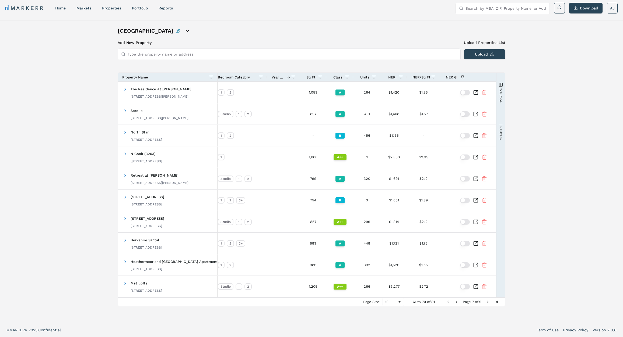
click at [489, 301] on span "Next Page" at bounding box center [488, 301] width 4 height 4
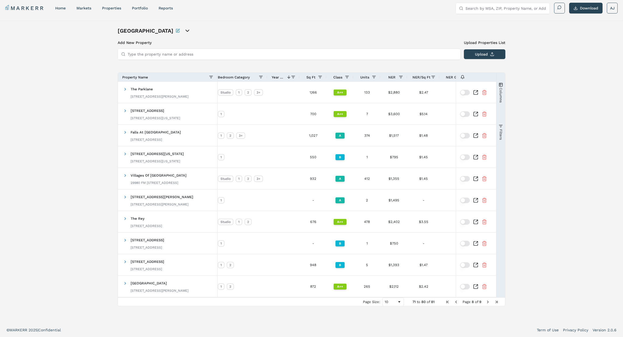
click at [489, 301] on span "Next Page" at bounding box center [488, 301] width 4 height 4
click at [489, 301] on div "Berkshire Add New Property Upload Properties List Type the property name or add…" at bounding box center [312, 171] width 388 height 289
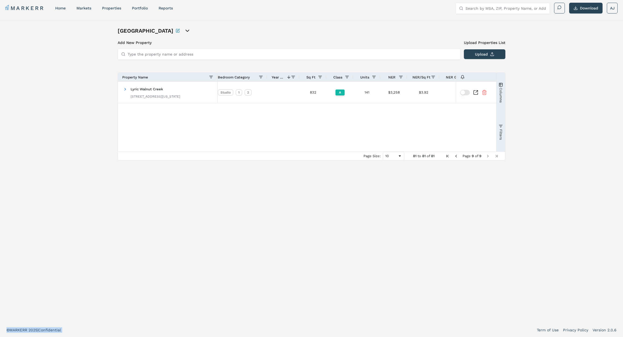
click at [489, 301] on div "Berkshire Add New Property Upload Properties List Type the property name or add…" at bounding box center [312, 171] width 388 height 289
click at [135, 8] on link "Portfolio" at bounding box center [140, 8] width 16 height 4
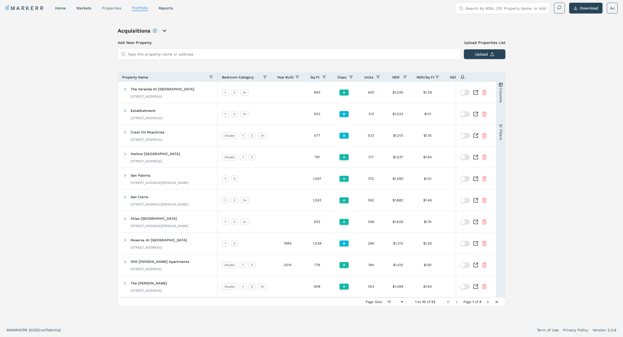
click at [111, 10] on div "properties" at bounding box center [111, 7] width 19 height 5
click at [115, 9] on link "properties" at bounding box center [111, 8] width 19 height 4
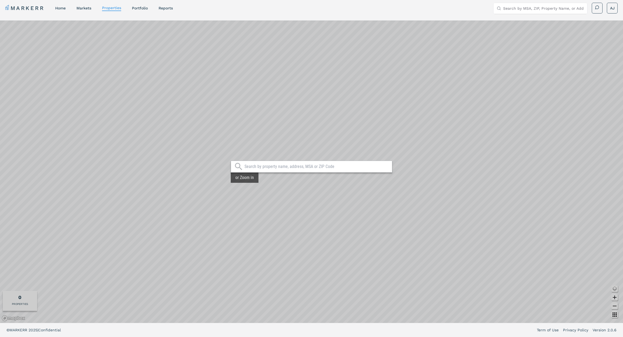
click at [75, 8] on nav "MARKERR home markets properties Portfolio reports" at bounding box center [88, 8] width 167 height 8
click at [81, 8] on link "markets" at bounding box center [83, 8] width 15 height 4
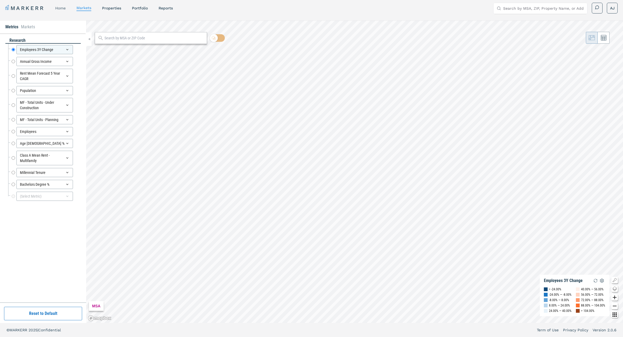
click at [59, 6] on link "home" at bounding box center [60, 8] width 11 height 4
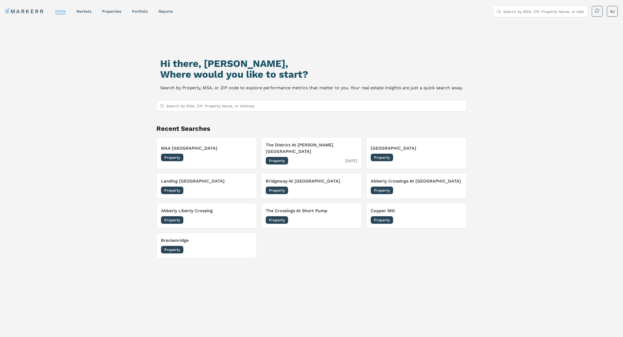
click at [316, 157] on div "Property 09/16/2025" at bounding box center [311, 161] width 91 height 8
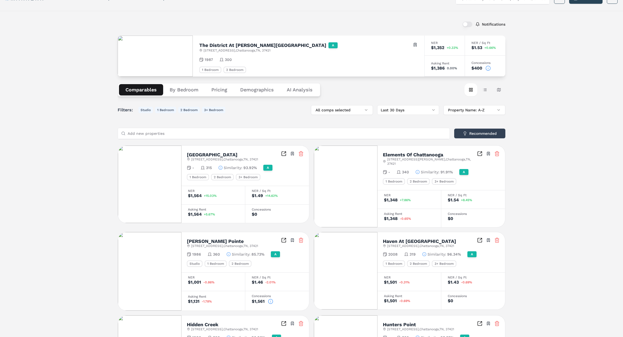
scroll to position [9, 0]
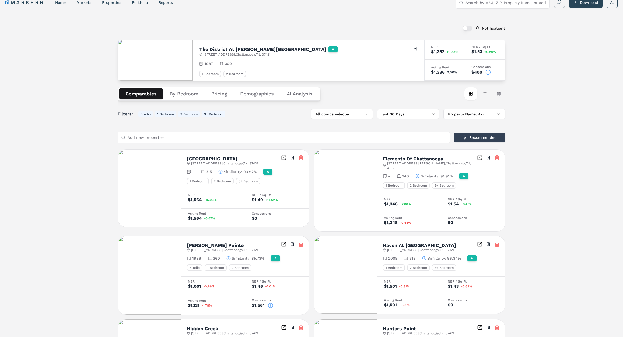
click at [204, 243] on h2 "Hamilton Pointe" at bounding box center [215, 245] width 57 height 5
click at [283, 241] on icon "Inspect Comparables" at bounding box center [283, 243] width 5 height 5
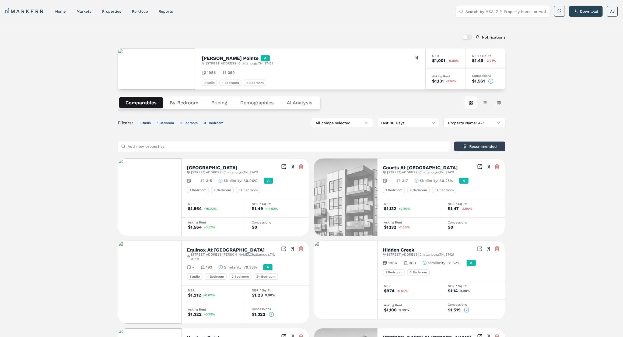
click at [203, 166] on h2 "[GEOGRAPHIC_DATA]" at bounding box center [212, 167] width 51 height 5
copy div "[GEOGRAPHIC_DATA]"
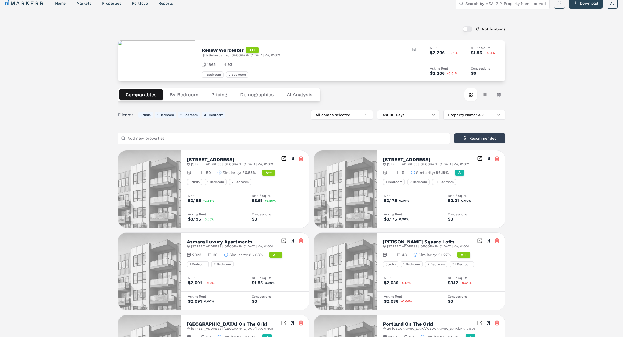
scroll to position [8, 0]
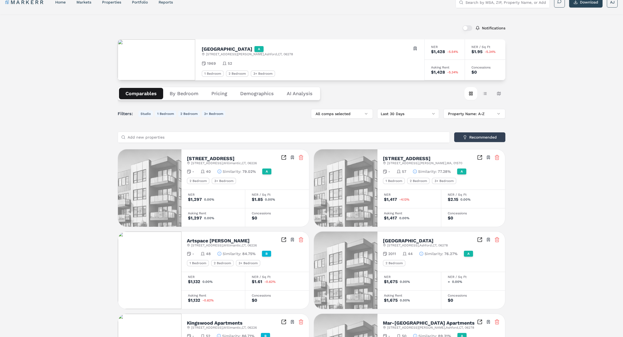
scroll to position [11, 0]
